Goal: Information Seeking & Learning: Learn about a topic

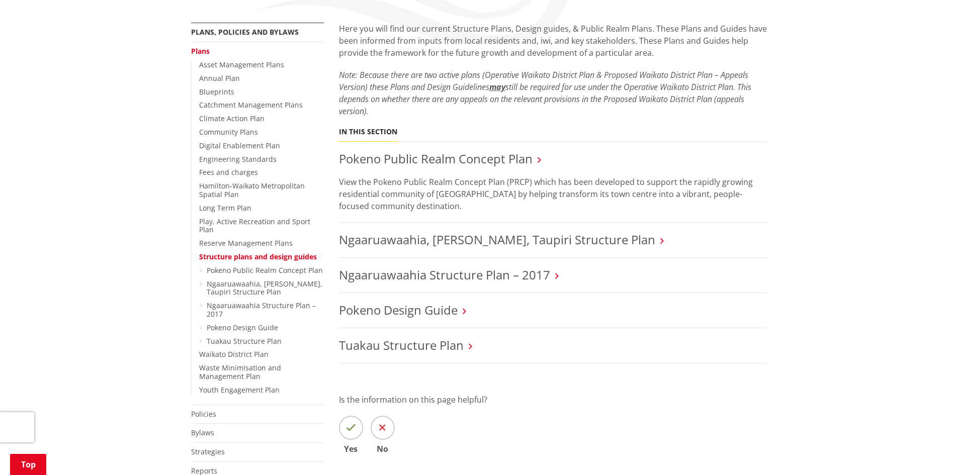
scroll to position [181, 0]
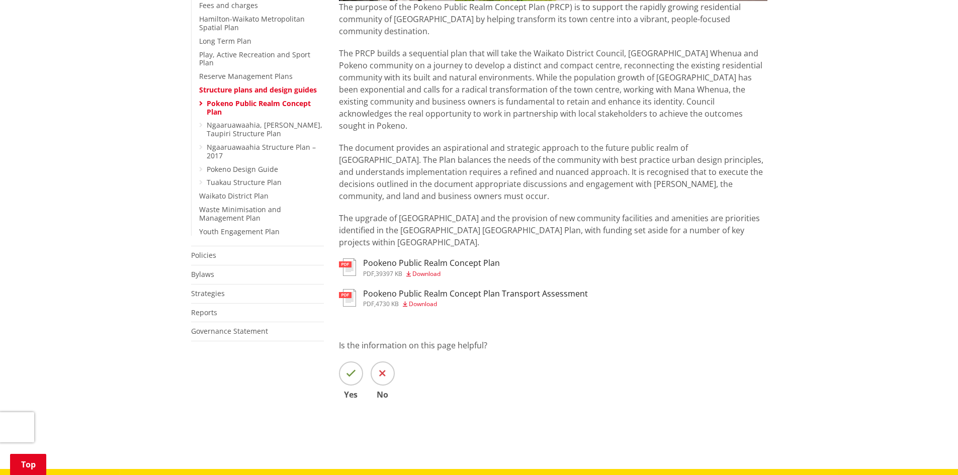
scroll to position [349, 0]
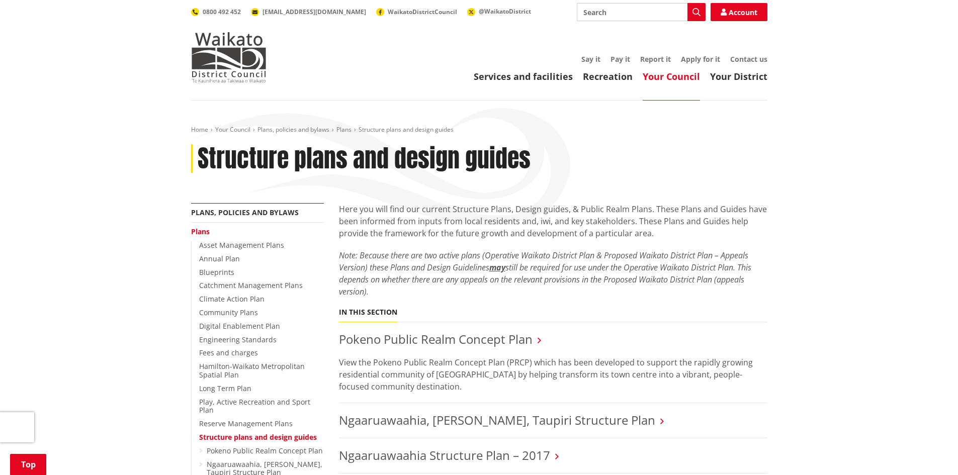
scroll to position [200, 0]
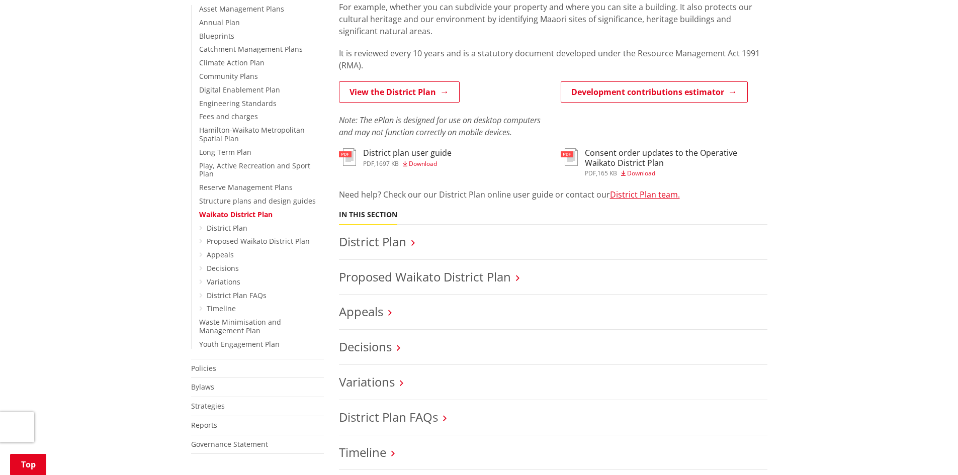
scroll to position [235, 0]
click at [350, 274] on link "Proposed Waikato District Plan" at bounding box center [425, 278] width 172 height 17
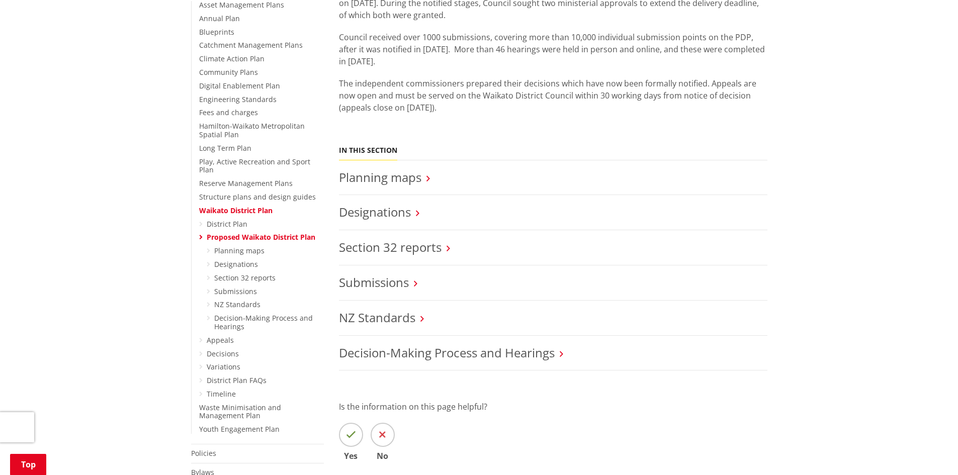
scroll to position [241, 0]
click at [407, 248] on link "Section 32 reports" at bounding box center [390, 246] width 103 height 17
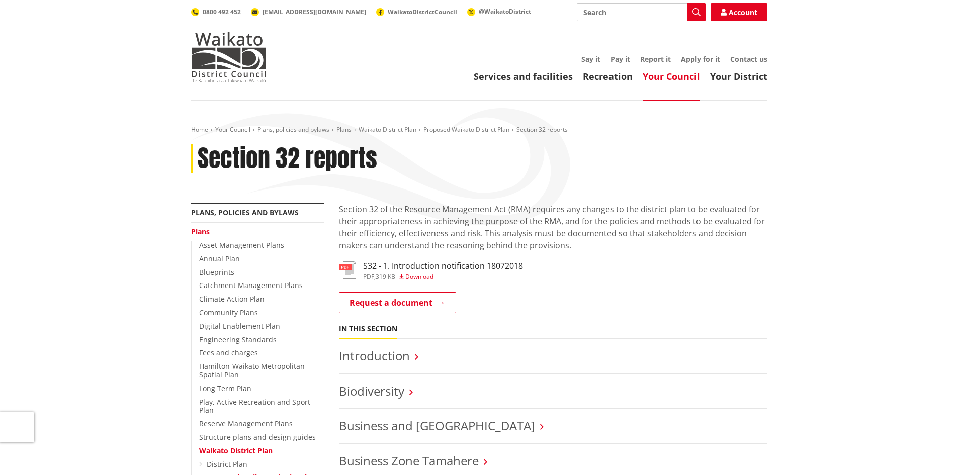
click at [616, 249] on p "Section 32 of the Resource Management Act (RMA) requires any changes to the dis…" at bounding box center [553, 227] width 428 height 48
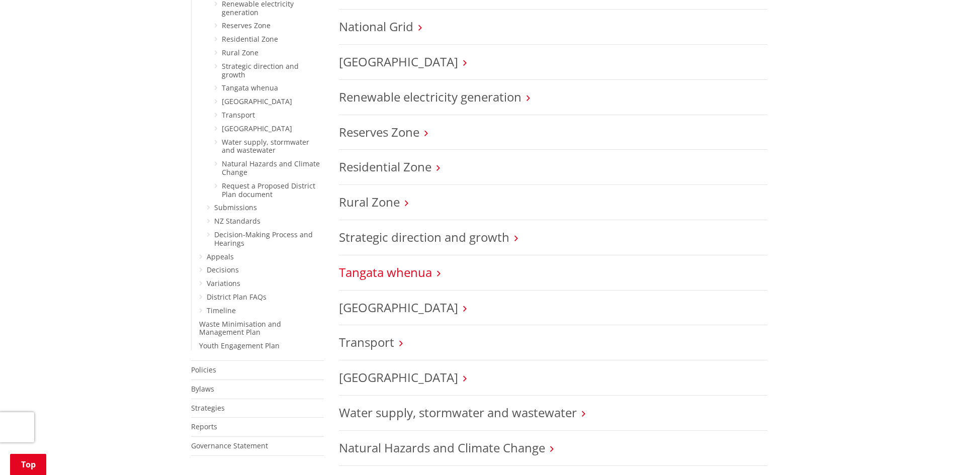
scroll to position [750, 0]
click at [427, 239] on link "Strategic direction and growth" at bounding box center [424, 237] width 170 height 17
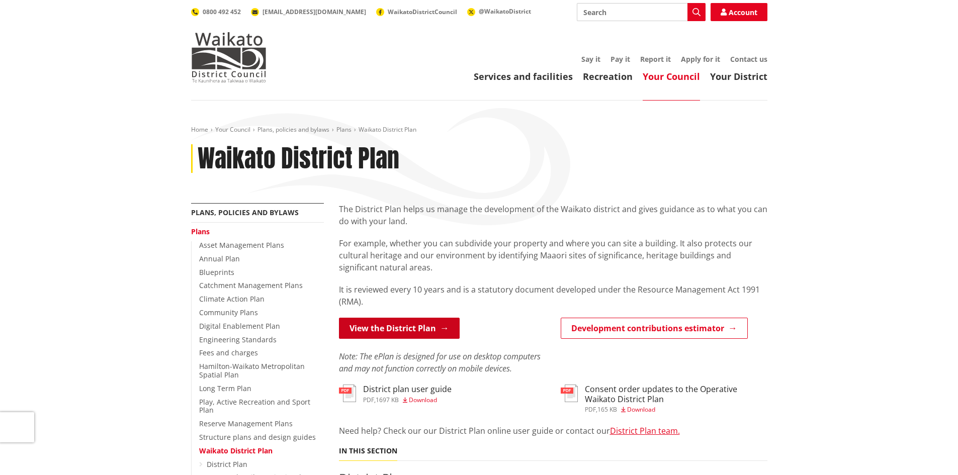
click at [436, 332] on link "View the District Plan" at bounding box center [399, 328] width 121 height 21
click at [412, 337] on link "View the District Plan" at bounding box center [399, 328] width 121 height 21
